Goal: Task Accomplishment & Management: Complete application form

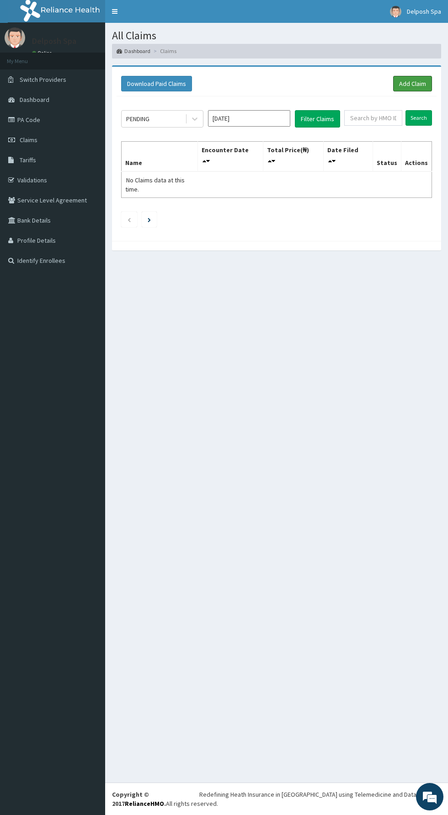
click at [416, 86] on link "Add Claim" at bounding box center [412, 84] width 39 height 16
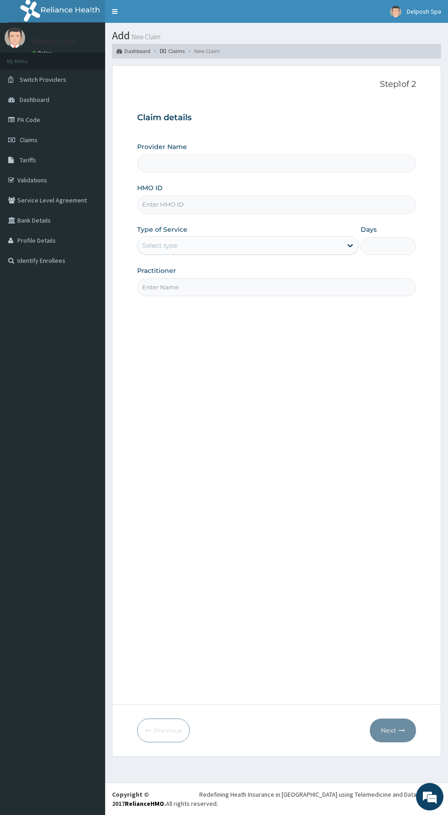
click at [300, 206] on input "HMO ID" at bounding box center [276, 205] width 279 height 18
type input "Delposh Fitness Place"
type input "1"
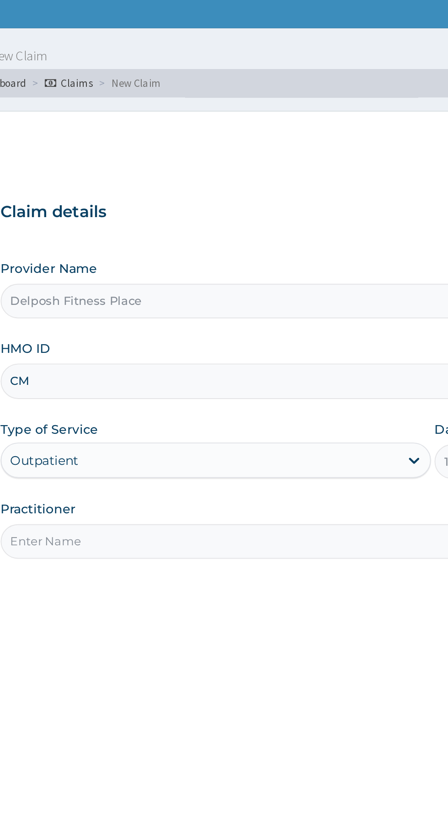
type input "CMG/10013/A"
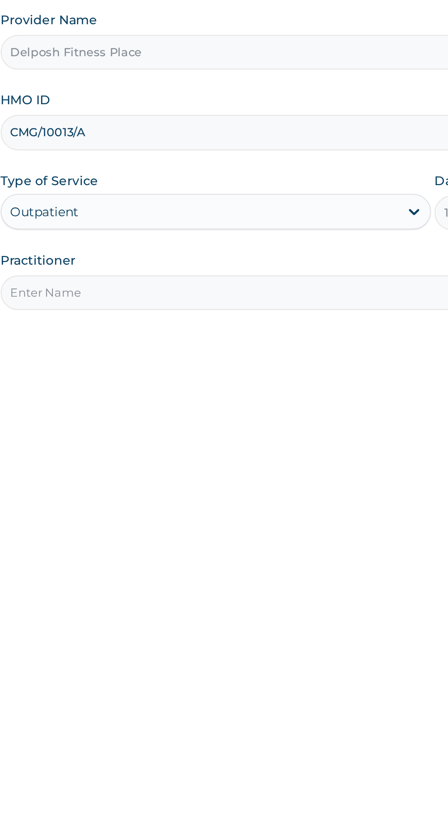
click at [260, 284] on input "Practitioner" at bounding box center [276, 287] width 279 height 18
type input "CLARKSON"
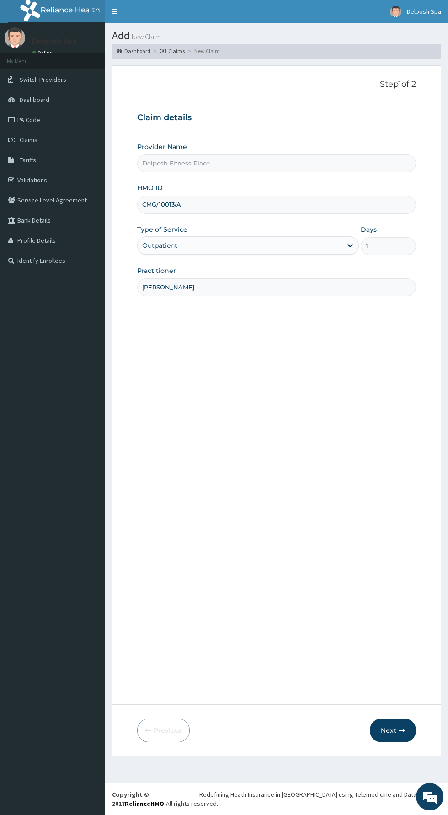
click at [388, 730] on button "Next" at bounding box center [393, 731] width 46 height 24
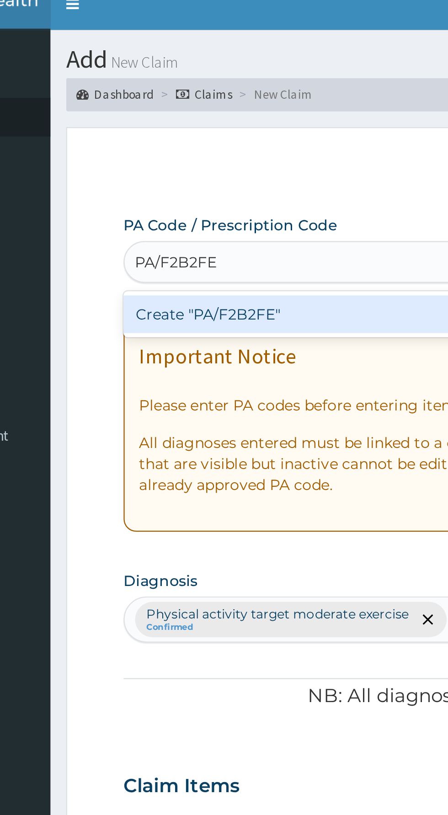
click at [242, 148] on div "Create "PA/F2B2FE"" at bounding box center [229, 147] width 185 height 16
type input "PA/F2B2FE"
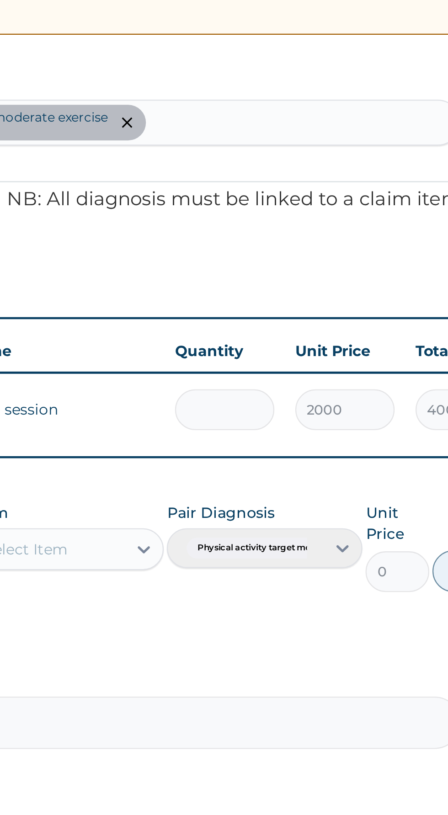
type input "0.00"
type input "1"
type input "2000.00"
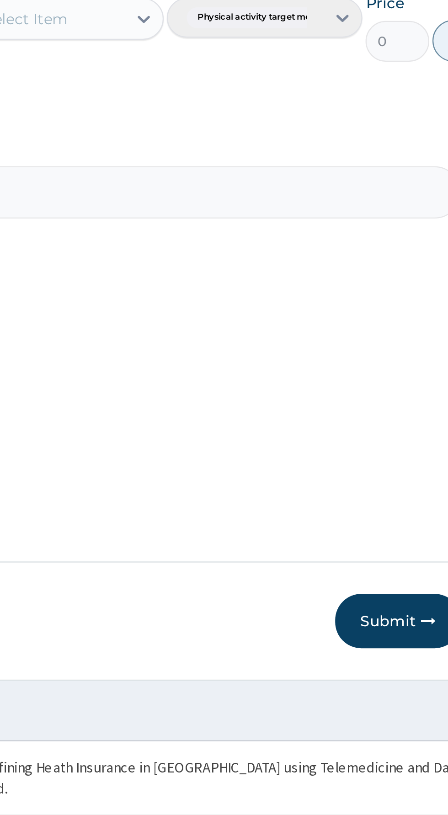
click at [395, 728] on button "Submit" at bounding box center [388, 731] width 55 height 24
